Goal: Find specific page/section: Find specific page/section

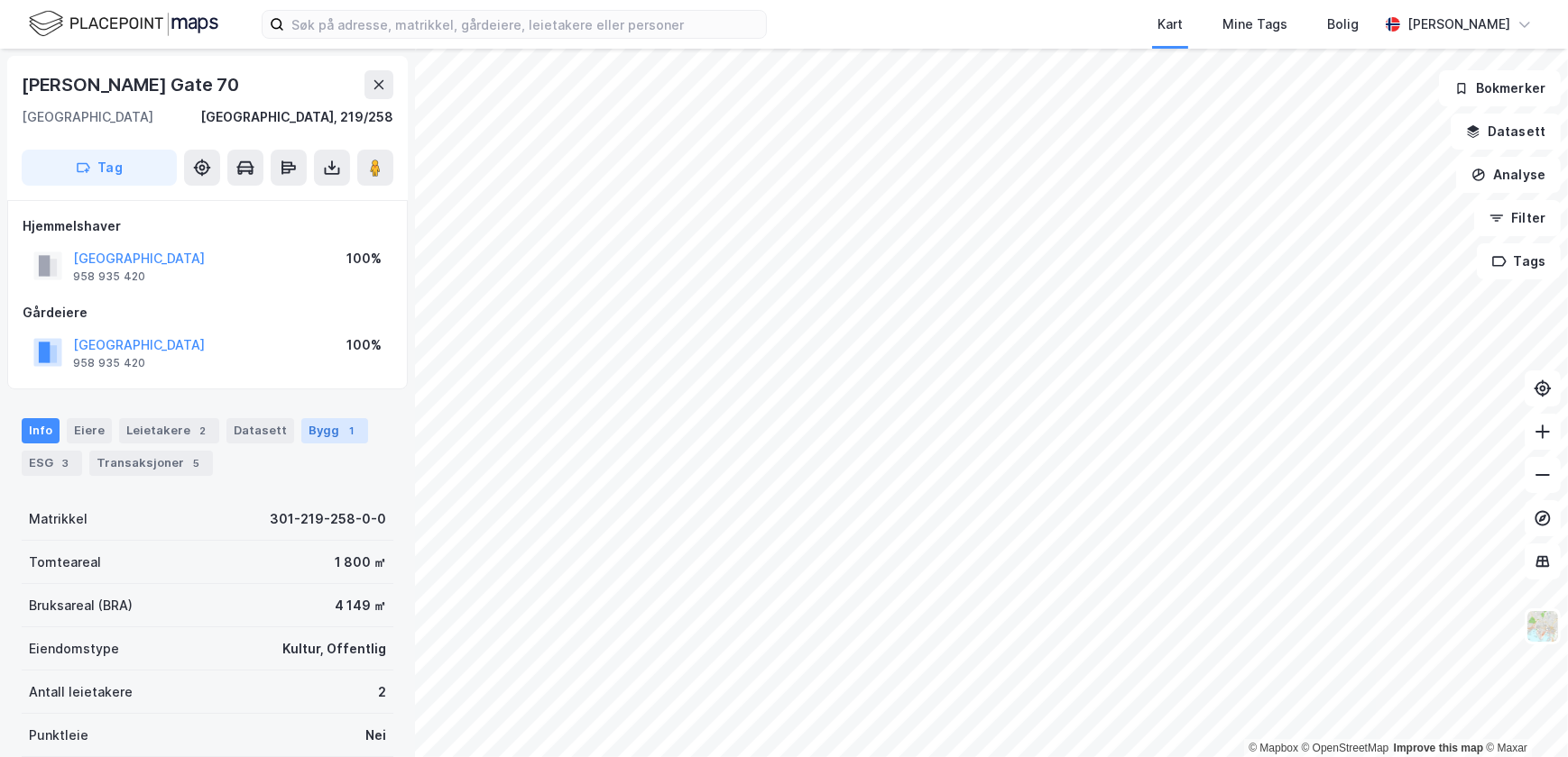
click at [324, 425] on div "Bygg 1" at bounding box center [335, 431] width 67 height 25
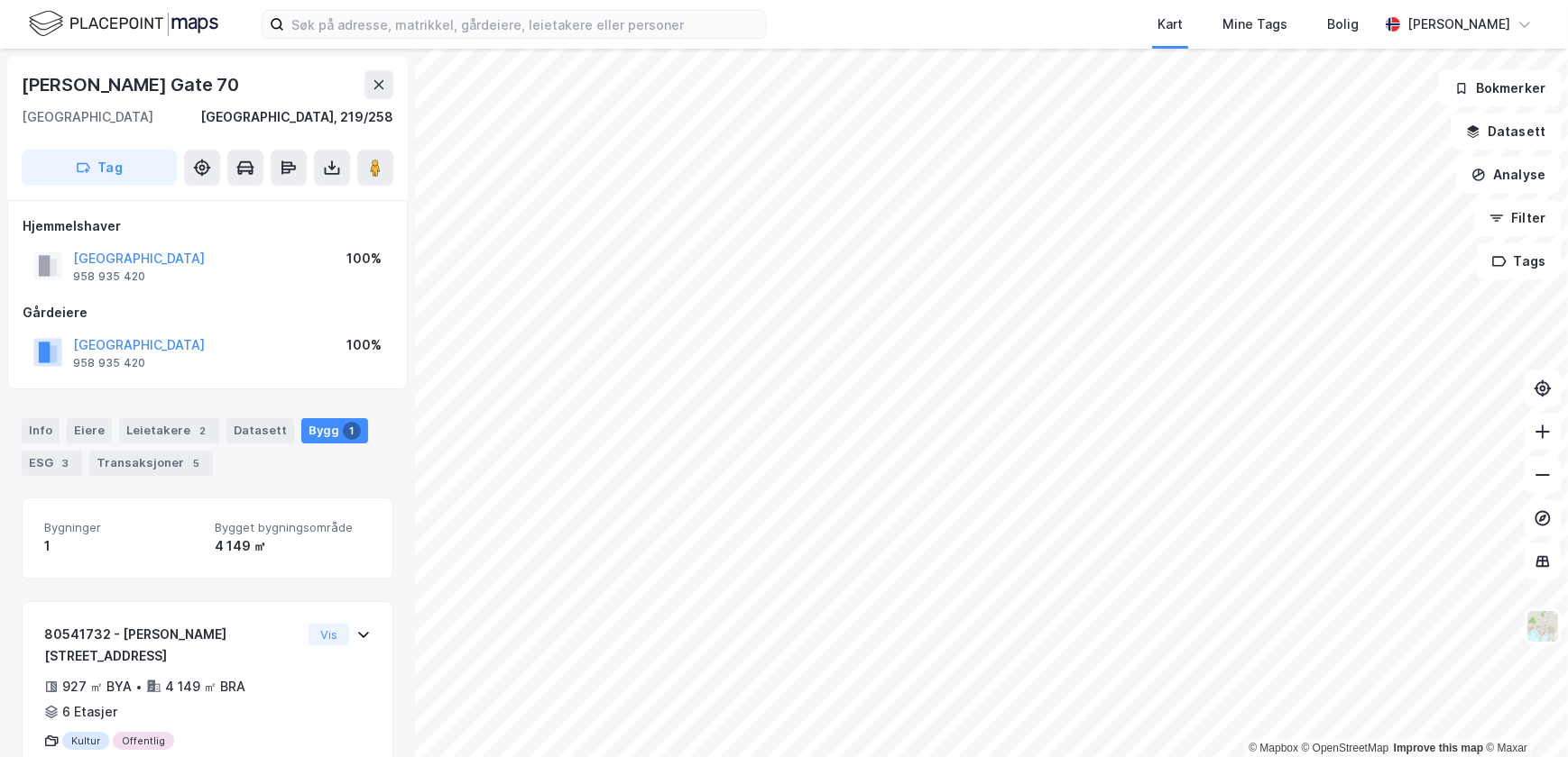
click at [215, 476] on div "Info Eiere Leietakere 2 Datasett Bygg 1 ESG 3 Transaksjoner 5" at bounding box center [207, 440] width 415 height 87
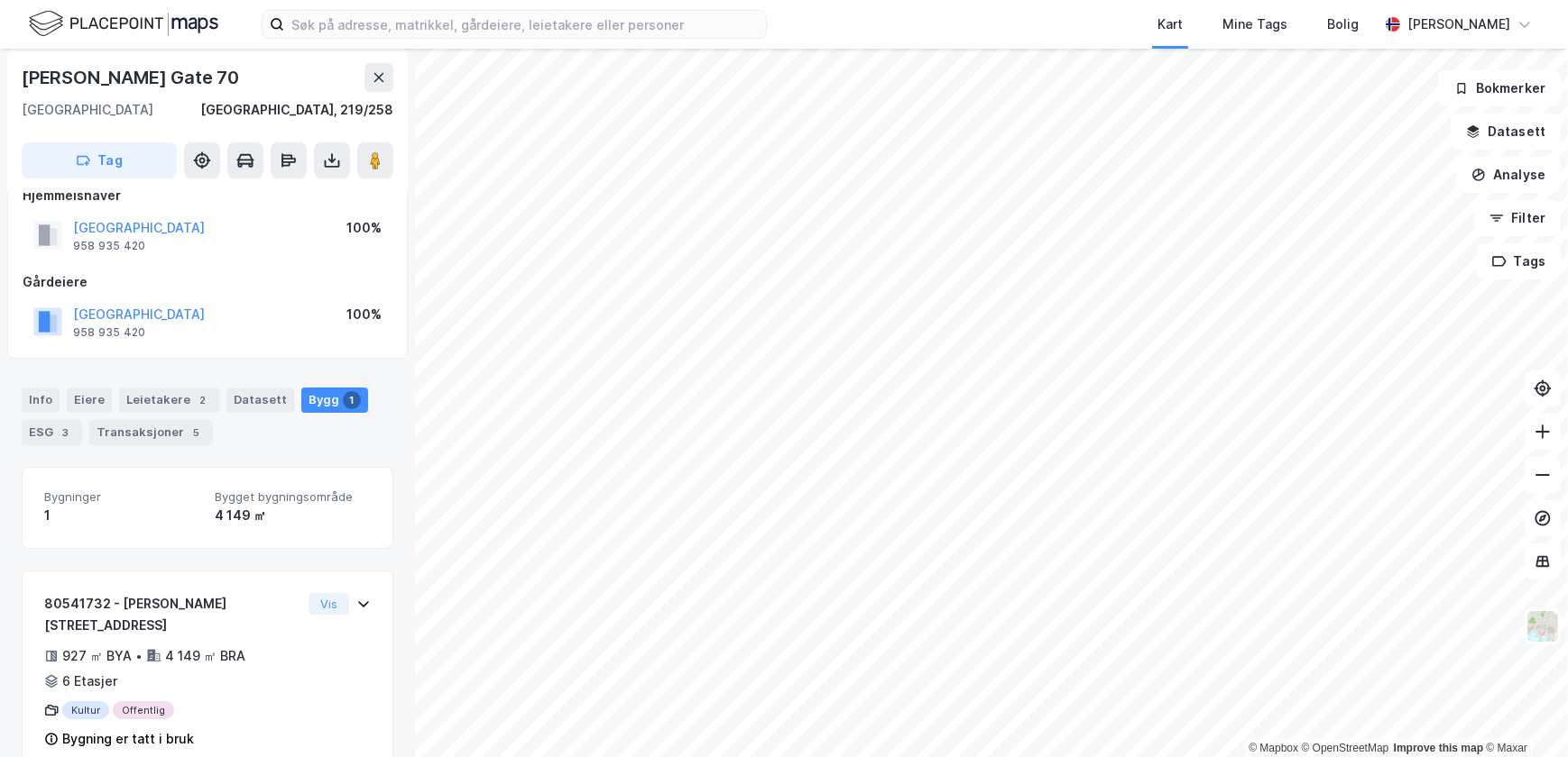
scroll to position [45, 0]
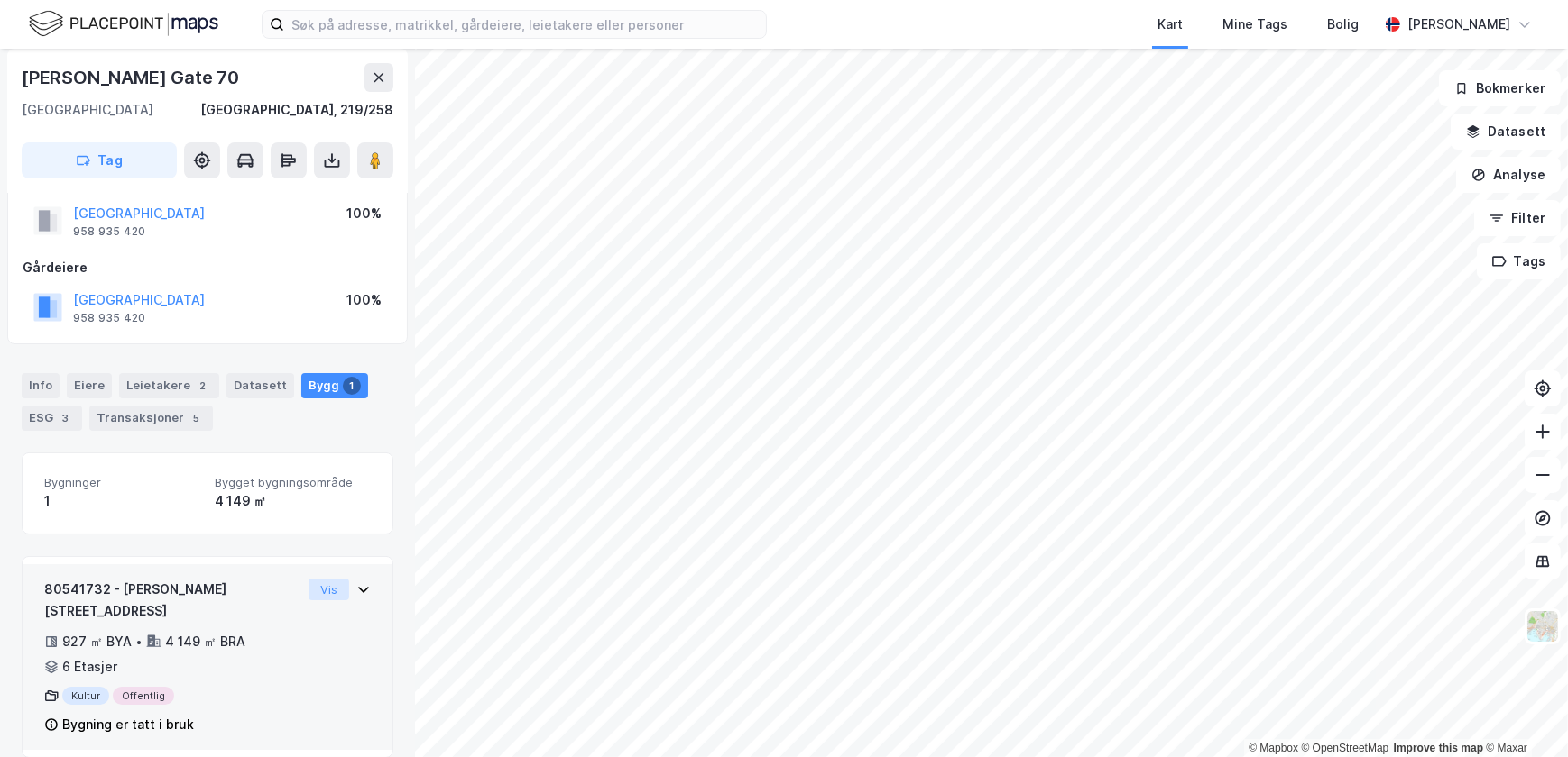
click at [315, 586] on button "Vis" at bounding box center [329, 589] width 41 height 21
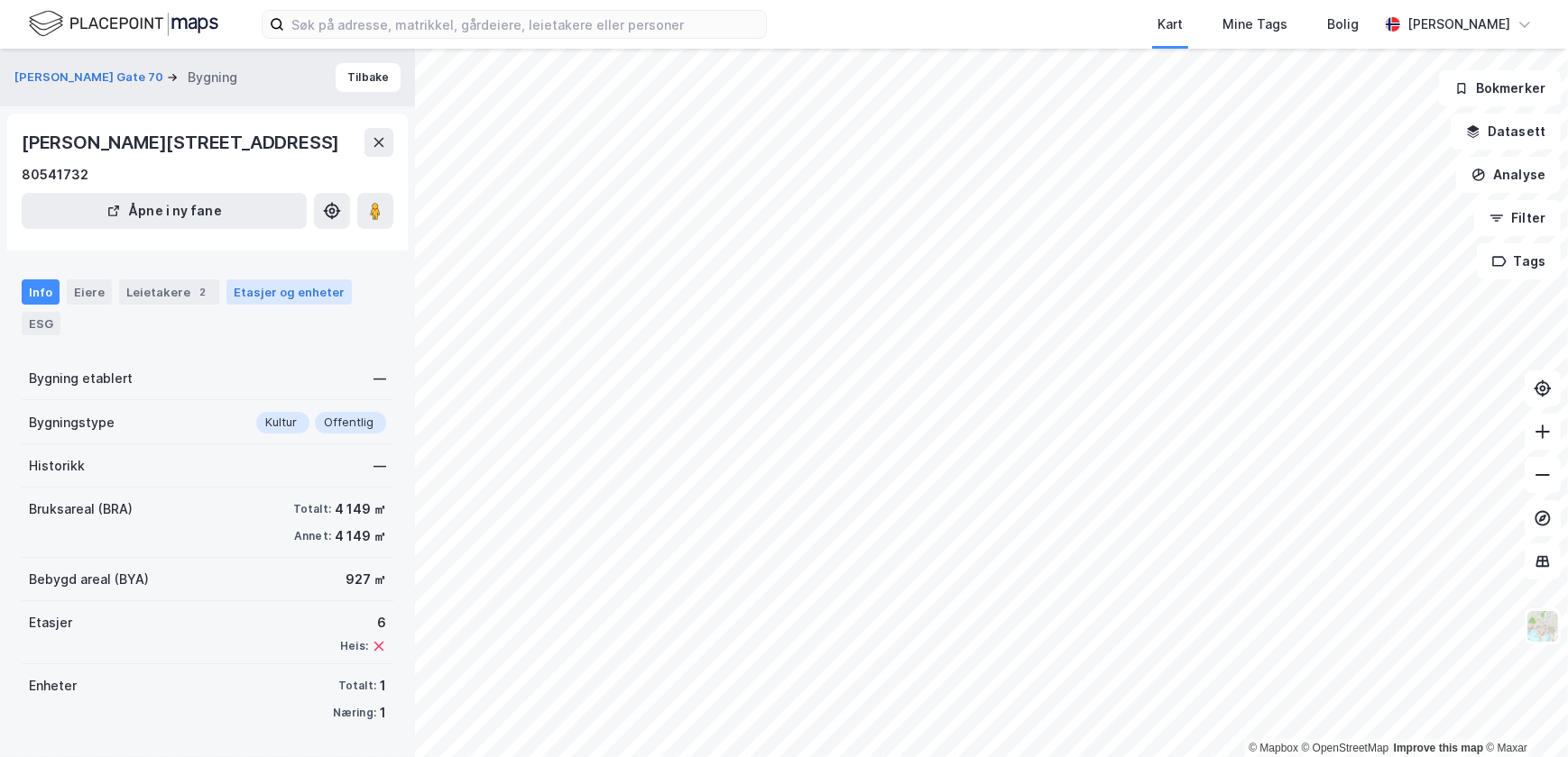
click at [253, 296] on div "Etasjer og enheter" at bounding box center [288, 292] width 111 height 16
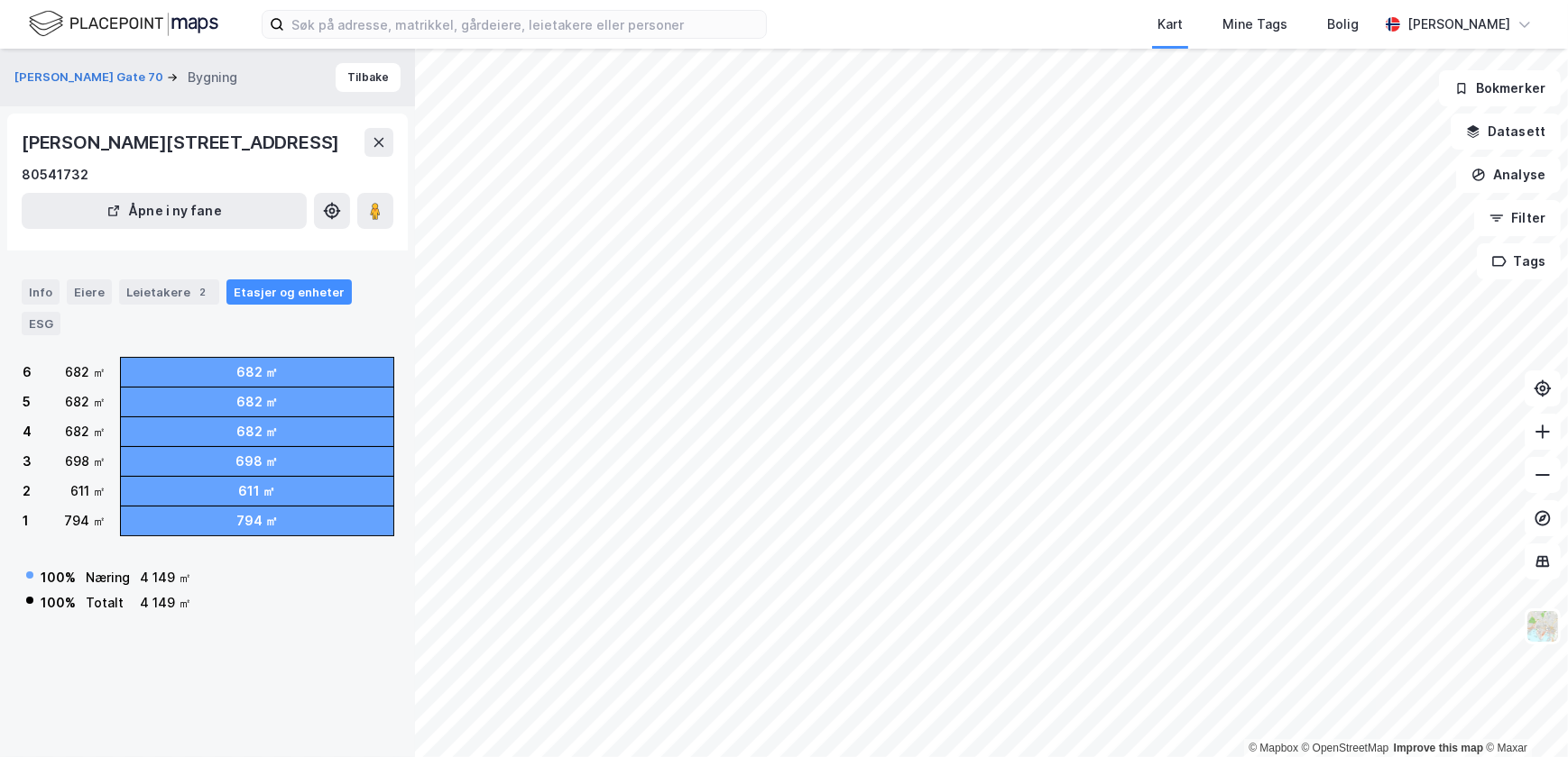
drag, startPoint x: 318, startPoint y: 534, endPoint x: 293, endPoint y: 557, distance: 34.0
click at [293, 557] on div "100 % Næring 4 149 ㎡ 100 % Totalt 4 149 ㎡" at bounding box center [207, 584] width 371 height 67
drag, startPoint x: 262, startPoint y: 463, endPoint x: 259, endPoint y: 473, distance: 10.4
drag, startPoint x: 259, startPoint y: 473, endPoint x: 288, endPoint y: 566, distance: 97.4
click at [289, 568] on div "100 % Næring 4 149 ㎡ 100 % Totalt 4 149 ㎡" at bounding box center [207, 584] width 371 height 67
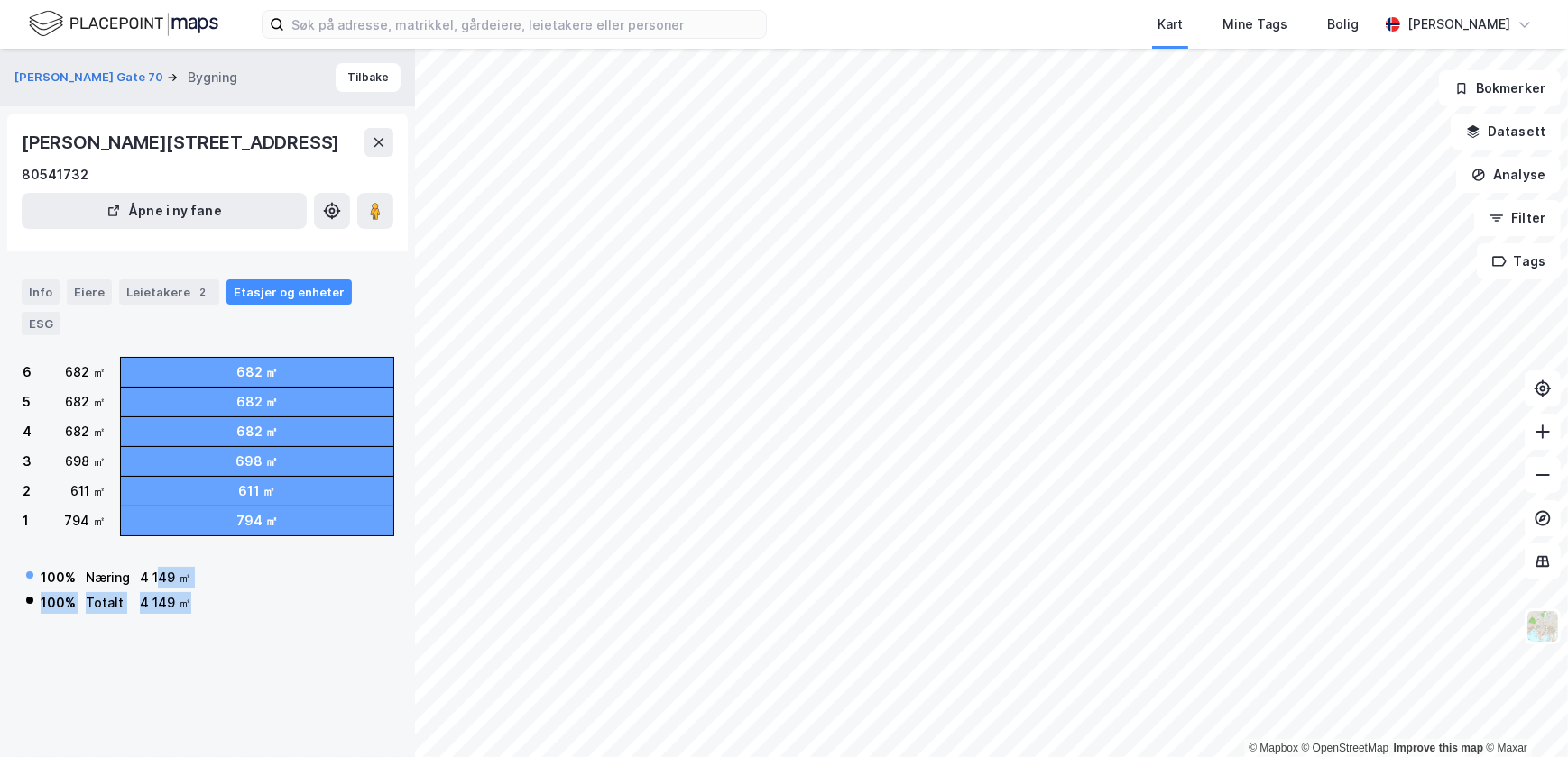
drag, startPoint x: 190, startPoint y: 597, endPoint x: 154, endPoint y: 580, distance: 39.8
click at [154, 580] on tbody "100 % Næring 4 149 ㎡ 100 % Totalt 4 149 ㎡" at bounding box center [112, 590] width 173 height 48
drag, startPoint x: 154, startPoint y: 580, endPoint x: 191, endPoint y: 599, distance: 41.6
click at [191, 599] on td "4 149 ㎡" at bounding box center [169, 602] width 60 height 23
drag, startPoint x: 173, startPoint y: 593, endPoint x: 151, endPoint y: 577, distance: 27.2
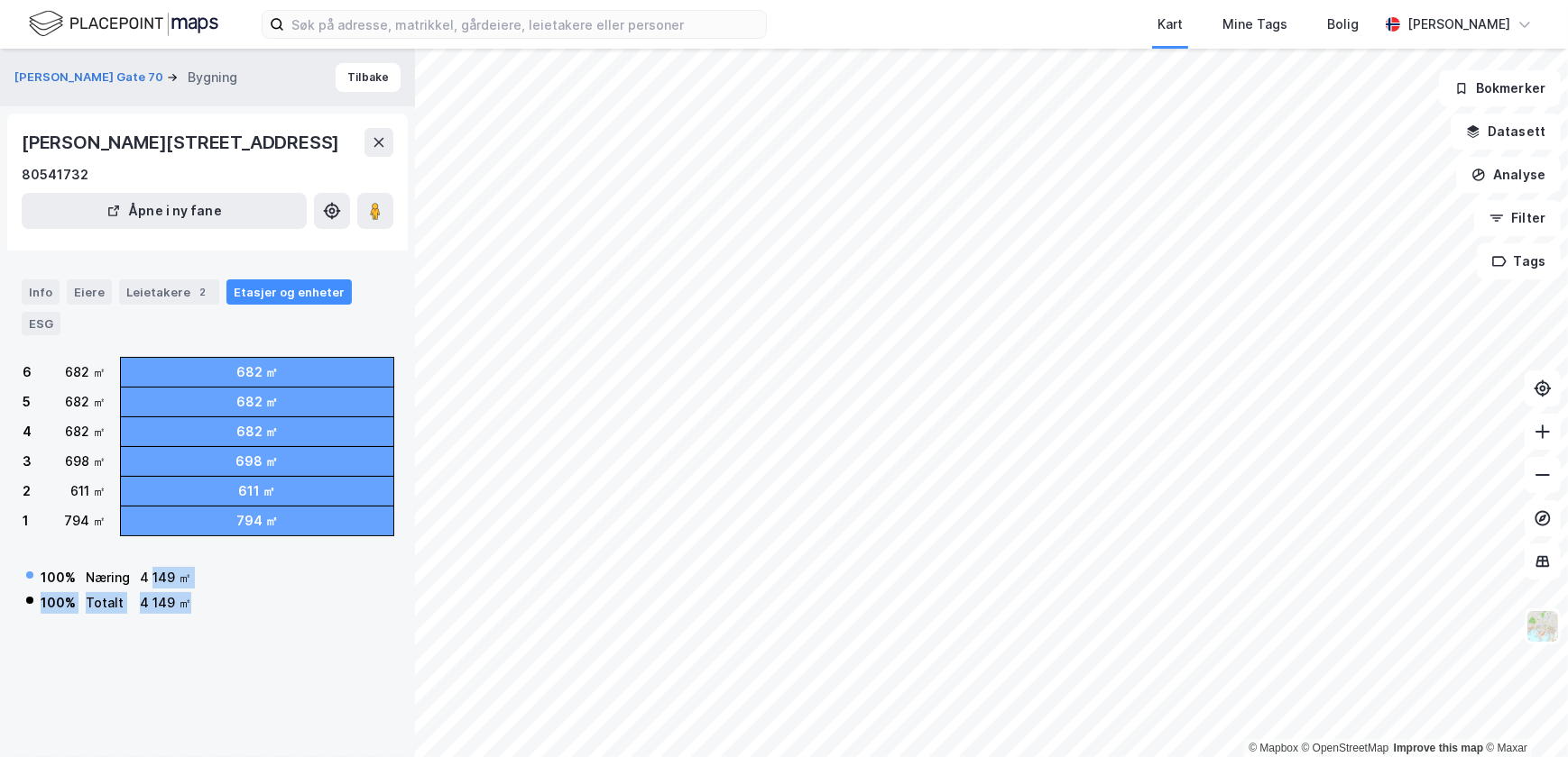
click at [151, 577] on tbody "100 % Næring 4 149 ㎡ 100 % Totalt 4 149 ㎡" at bounding box center [112, 590] width 173 height 48
drag, startPoint x: 151, startPoint y: 577, endPoint x: 190, endPoint y: 588, distance: 40.5
click at [190, 588] on td "4 149 ㎡" at bounding box center [169, 577] width 60 height 23
click at [215, 591] on div "100 % Næring 4 149 ㎡ 100 % Totalt 4 149 ㎡" at bounding box center [207, 584] width 371 height 67
drag, startPoint x: 27, startPoint y: 521, endPoint x: 10, endPoint y: 385, distance: 137.1
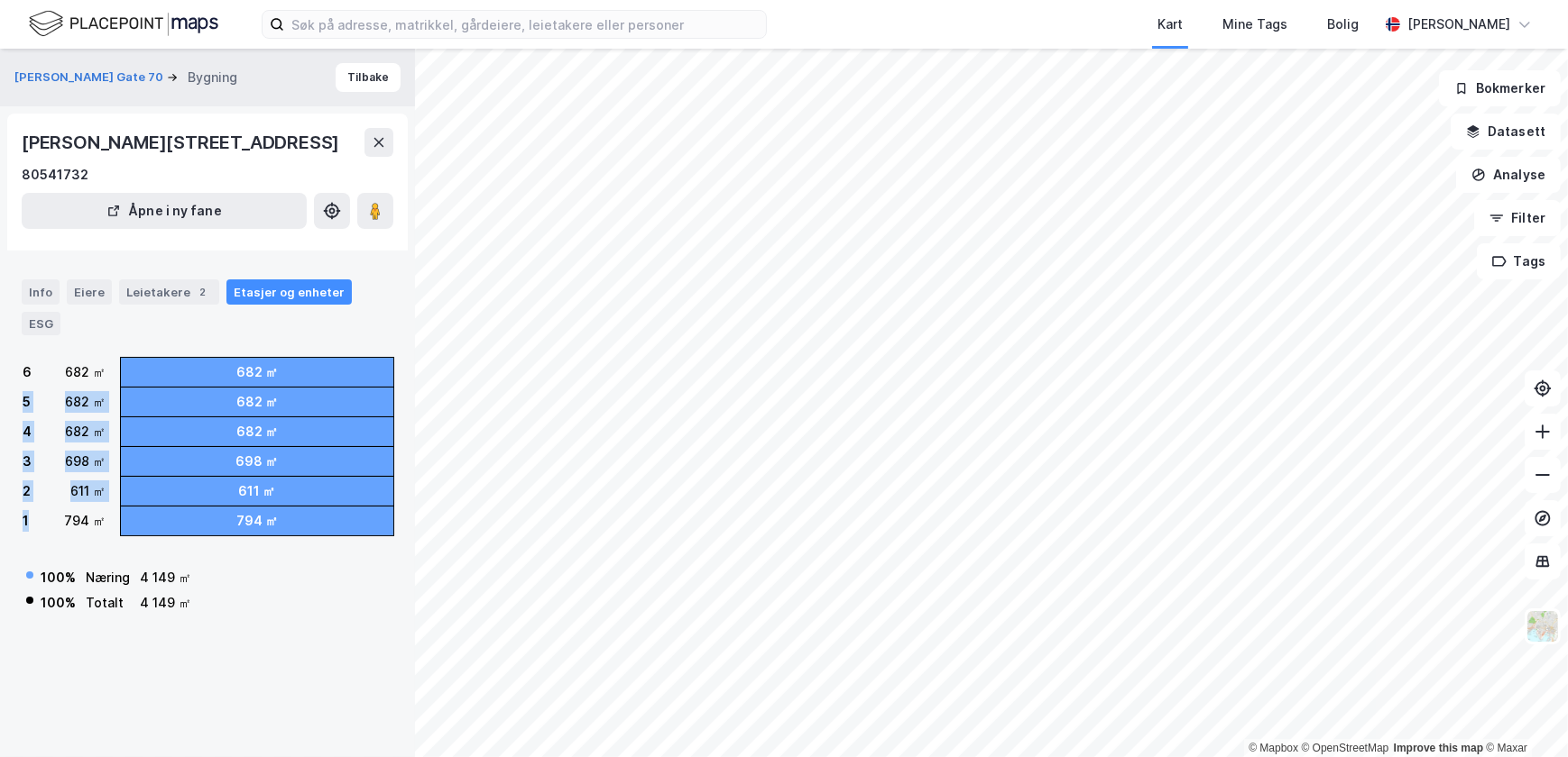
click at [10, 385] on div "[PERSON_NAME] Gate 70 Bygning Tilbake Waldemar [STREET_ADDRESS] 80541732 Åpne i…" at bounding box center [207, 403] width 415 height 709
drag, startPoint x: 10, startPoint y: 385, endPoint x: 41, endPoint y: 440, distance: 63.1
click at [45, 447] on div "3 698 ㎡" at bounding box center [63, 461] width 83 height 29
drag, startPoint x: 284, startPoint y: 490, endPoint x: 184, endPoint y: 485, distance: 100.1
click at [184, 485] on div "611 ㎡" at bounding box center [257, 491] width 272 height 29
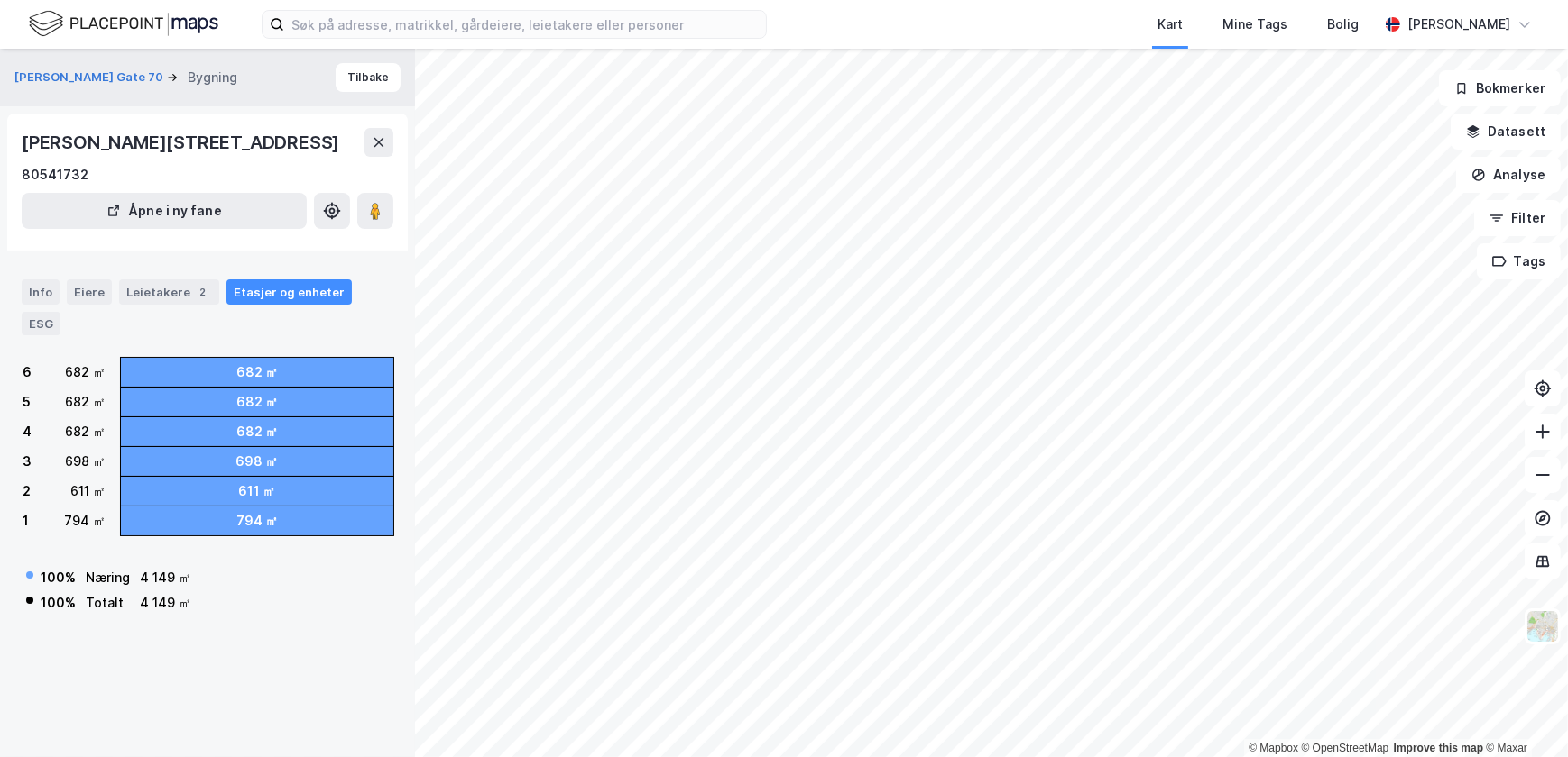
drag, startPoint x: 184, startPoint y: 485, endPoint x: 312, endPoint y: 536, distance: 137.8
click at [319, 550] on div "100 % Næring 4 149 ㎡ 100 % Totalt 4 149 ㎡" at bounding box center [207, 584] width 371 height 67
drag, startPoint x: 264, startPoint y: 493, endPoint x: 198, endPoint y: 486, distance: 66.4
click at [198, 486] on div "611 ㎡" at bounding box center [257, 491] width 272 height 29
drag, startPoint x: 198, startPoint y: 486, endPoint x: 290, endPoint y: 593, distance: 141.1
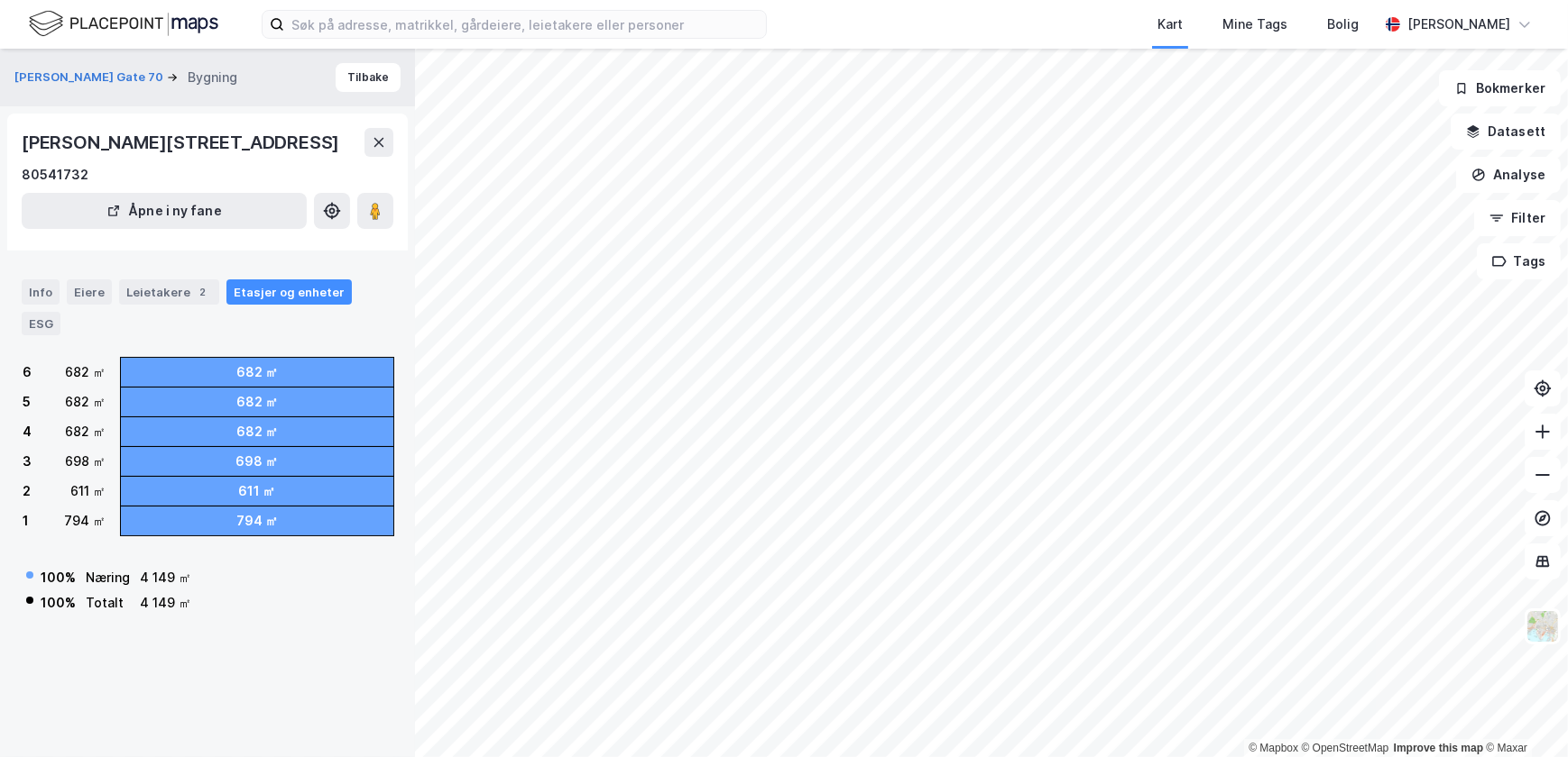
click at [290, 593] on div "100 % Næring 4 149 ㎡ 100 % Totalt 4 149 ㎡" at bounding box center [207, 584] width 371 height 67
